Goal: Find specific page/section: Find specific page/section

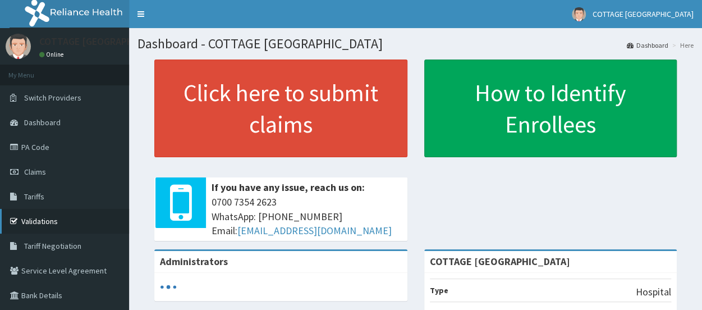
click at [44, 228] on link "Validations" at bounding box center [64, 221] width 129 height 25
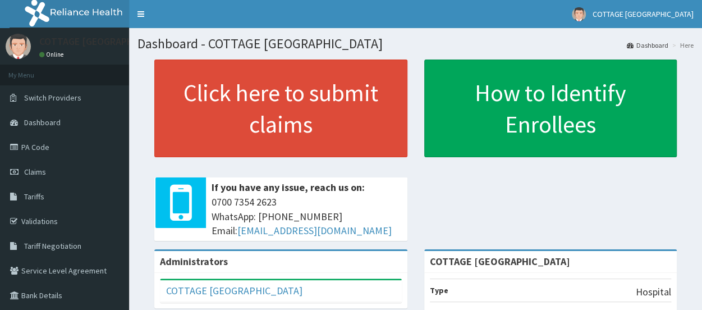
scroll to position [206, 0]
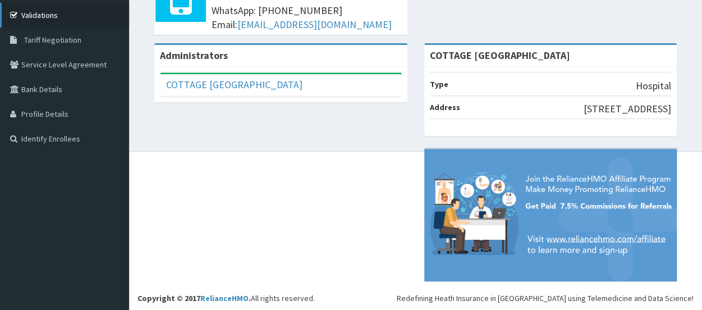
click at [35, 19] on link "Validations" at bounding box center [64, 15] width 129 height 25
